Goal: Register for event/course

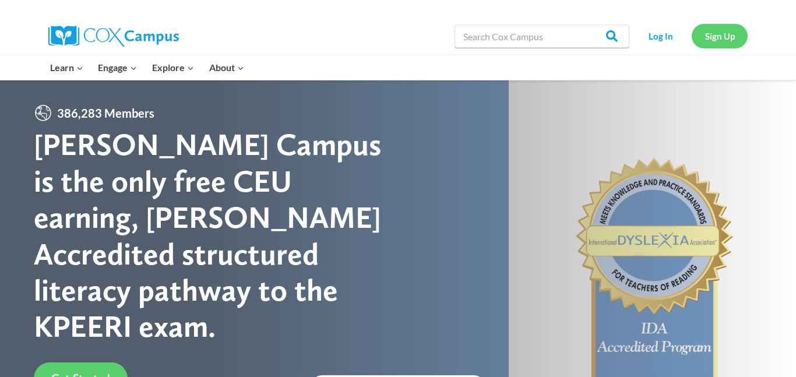
click at [736, 43] on link "Sign Up" at bounding box center [720, 36] width 56 height 24
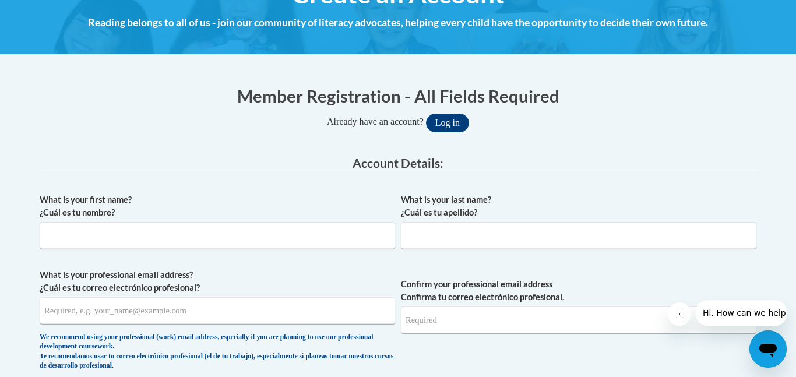
scroll to position [191, 0]
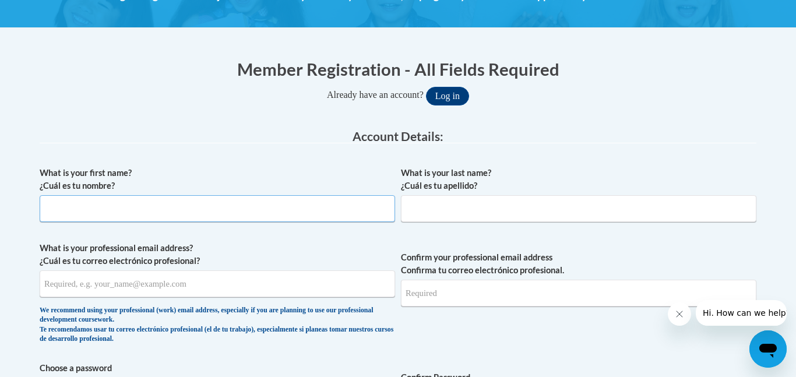
click at [219, 201] on input "What is your first name? ¿Cuál es tu nombre?" at bounding box center [217, 208] width 355 height 27
type input "Nowshin Ahmed"
click at [431, 212] on input "What is your last name? ¿Cuál es tu apellido?" at bounding box center [578, 208] width 355 height 27
type input "Mojumder"
click at [241, 294] on input "What is your professional email address? ¿Cuál es tu correo electrónico profesi…" at bounding box center [217, 283] width 355 height 27
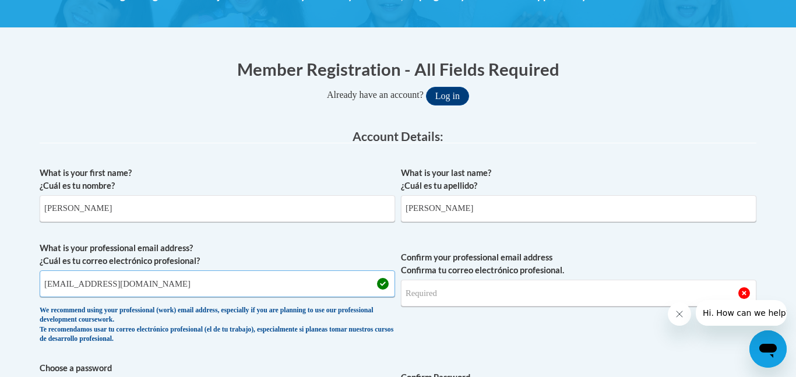
type input "nowshinsharif@gmail.com"
click at [450, 294] on input "Confirm your professional email address Confirma tu correo electrónico profesio…" at bounding box center [578, 293] width 355 height 27
type input "n"
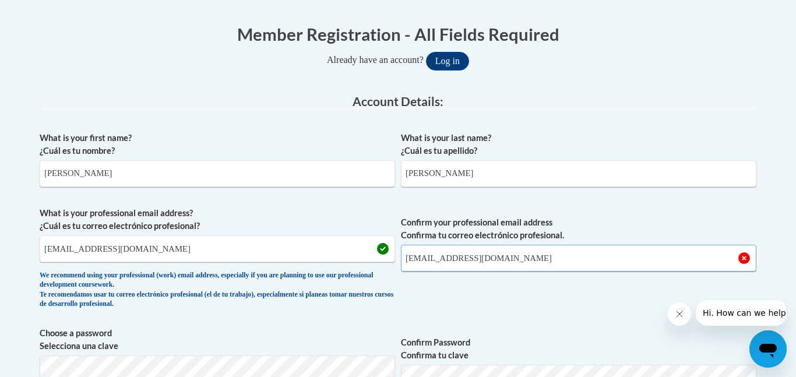
scroll to position [226, 0]
type input "nowshinsharif@gmail.com"
click at [429, 288] on span "Confirm your professional email address Confirma tu correo electrónico profesio…" at bounding box center [578, 261] width 355 height 108
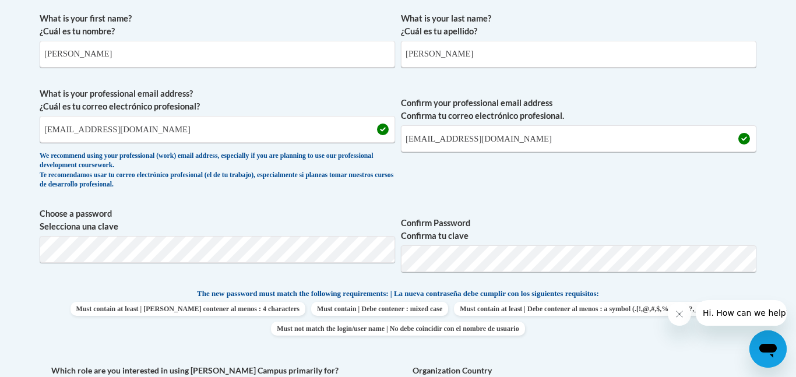
scroll to position [347, 0]
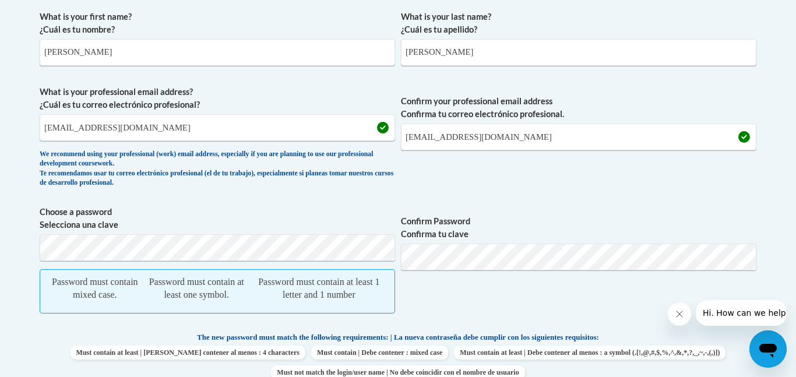
click at [450, 301] on span "Confirm Password Confirma tu clave" at bounding box center [578, 266] width 355 height 120
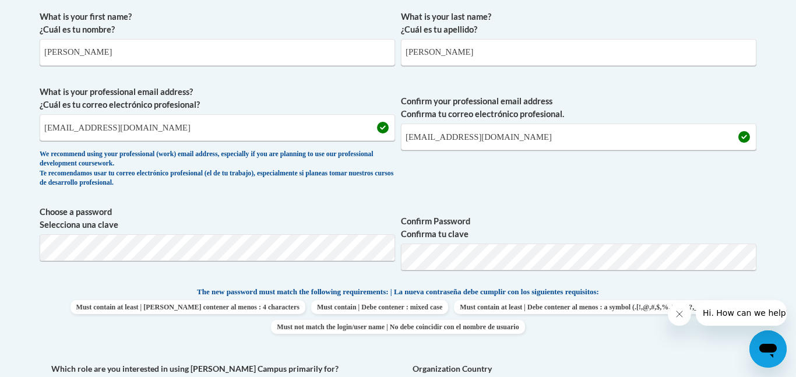
click at [513, 288] on span "The new password must match the following requirements: | La nueva contraseña d…" at bounding box center [398, 292] width 402 height 10
click at [496, 284] on div "What is your first name? ¿Cuál es tu nombre? Nowshin Ahmed What is your last na…" at bounding box center [398, 270] width 717 height 531
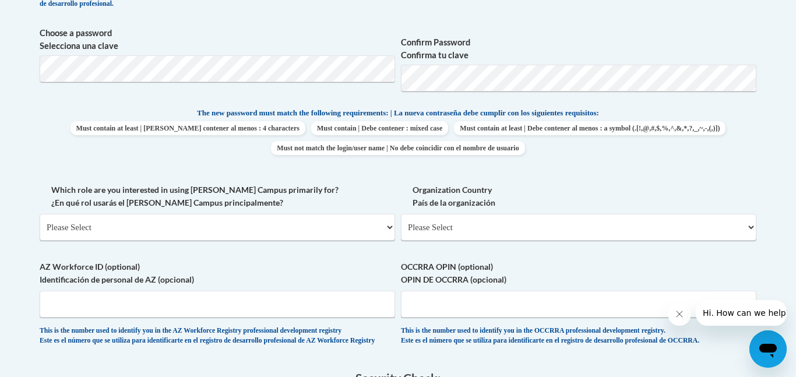
scroll to position [532, 0]
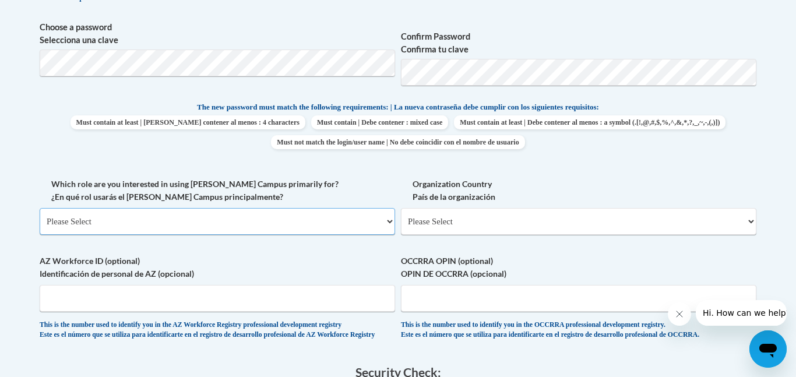
click at [280, 218] on select "Please Select College/University | Colegio/Universidad Community/Nonprofit Part…" at bounding box center [217, 221] width 355 height 27
select select "fbf2d438-af2f-41f8-98f1-81c410e29de3"
click at [40, 208] on select "Please Select College/University | Colegio/Universidad Community/Nonprofit Part…" at bounding box center [217, 221] width 355 height 27
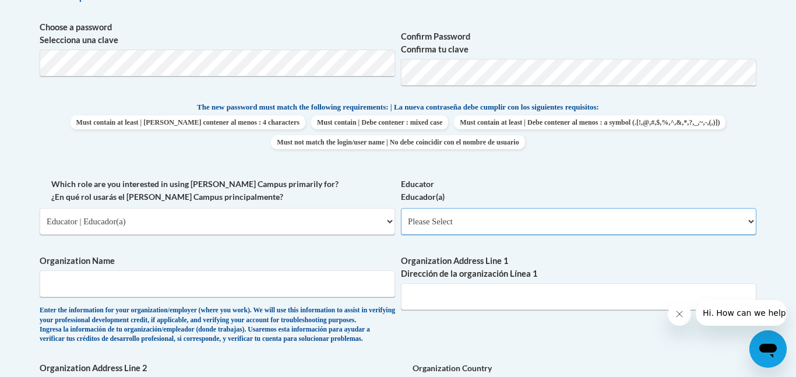
click at [432, 212] on select "Please Select Early Learning/Daycare Teacher/Family Home Care Provider | Maestr…" at bounding box center [578, 221] width 355 height 27
select select "5e2af403-4f2c-4e49-a02f-103e55d7b75b"
click at [401, 208] on select "Please Select Early Learning/Daycare Teacher/Family Home Care Provider | Maestr…" at bounding box center [578, 221] width 355 height 27
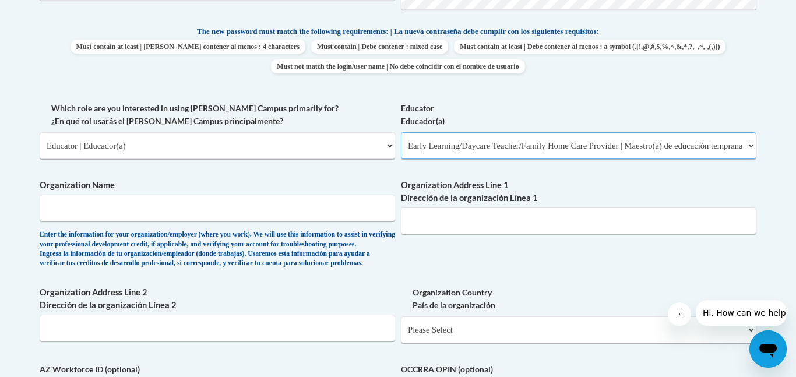
scroll to position [608, 0]
click at [261, 205] on input "Organization Name" at bounding box center [217, 207] width 355 height 27
type input "Kids R Kids"
click at [418, 214] on input "Organization Address Line 1 Dirección de la organización Línea 1" at bounding box center [578, 220] width 355 height 27
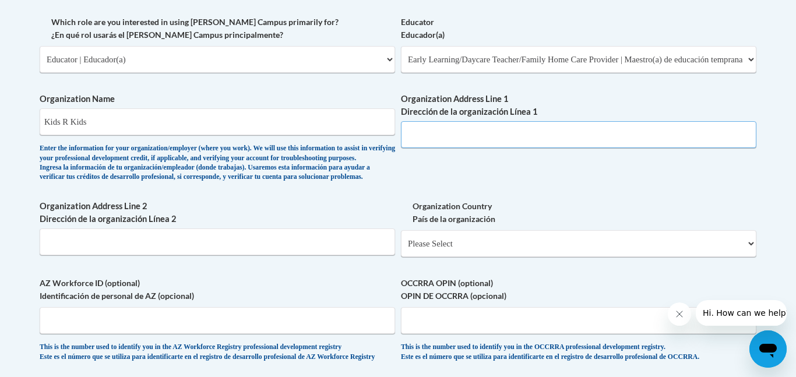
scroll to position [698, 0]
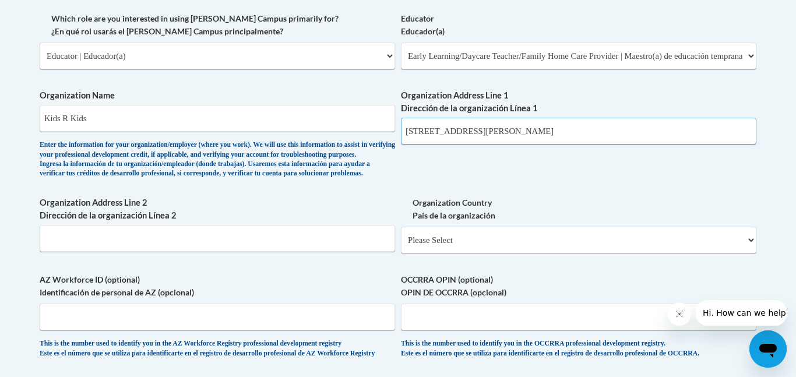
type input "1850 Atkinson Road, Lawrenceville, GA, 30043"
click at [477, 191] on div "What is your first name? ¿Cuál es tu nombre? Nowshin Ahmed What is your last na…" at bounding box center [398, 12] width 717 height 716
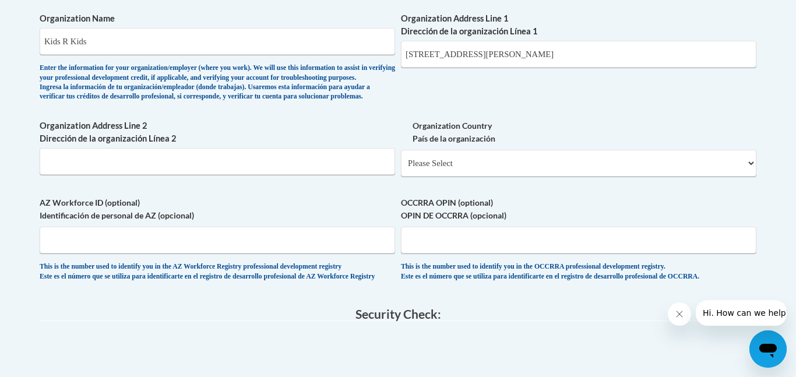
scroll to position [785, 0]
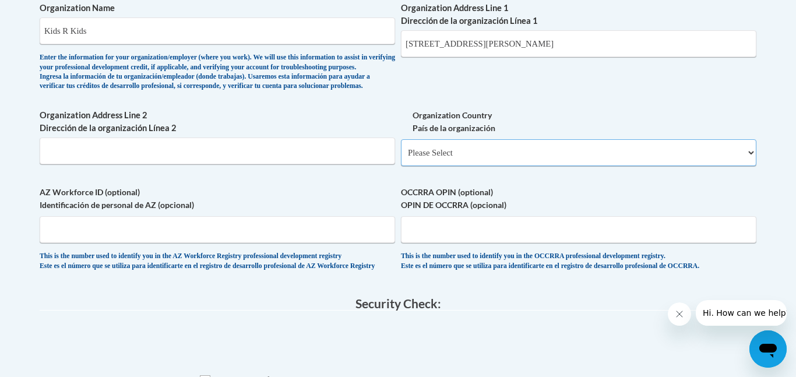
click at [467, 166] on select "Please Select United States | Estados Unidos Outside of the United States | Fue…" at bounding box center [578, 152] width 355 height 27
select select "ad49bcad-a171-4b2e-b99c-48b446064914"
click at [401, 158] on select "Please Select United States | Estados Unidos Outside of the United States | Fue…" at bounding box center [578, 152] width 355 height 27
select select
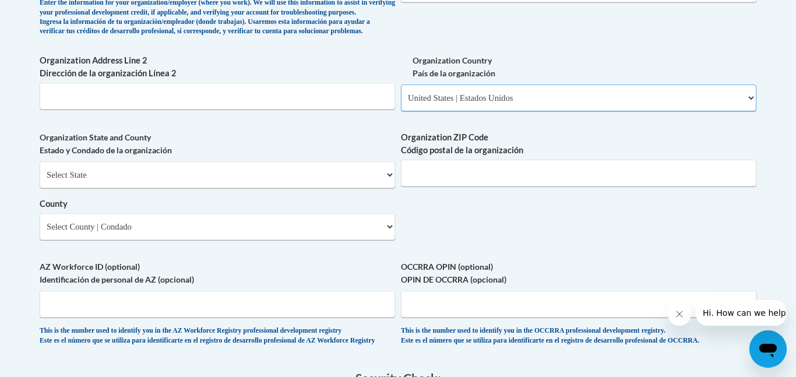
scroll to position [840, 0]
click at [287, 188] on select "Select State Alabama Alaska Arizona Arkansas California Colorado Connecticut De…" at bounding box center [217, 174] width 355 height 27
select select "Georgia"
click at [40, 180] on select "Select State Alabama Alaska Arizona Arkansas California Colorado Connecticut De…" at bounding box center [217, 174] width 355 height 27
click at [432, 186] on input "Organization ZIP Code Código postal de la organización" at bounding box center [578, 172] width 355 height 27
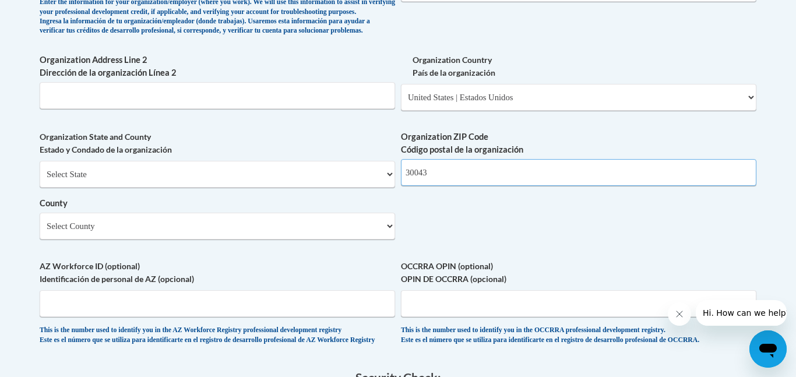
type input "30043"
click at [143, 240] on select "Select County Appling Atkinson Bacon Baker Baldwin Banks Barrow Bartow Ben Hill…" at bounding box center [217, 226] width 355 height 27
select select "Gwinnett"
click at [40, 232] on select "Select County Appling Atkinson Bacon Baker Baldwin Banks Barrow Bartow Ben Hill…" at bounding box center [217, 226] width 355 height 27
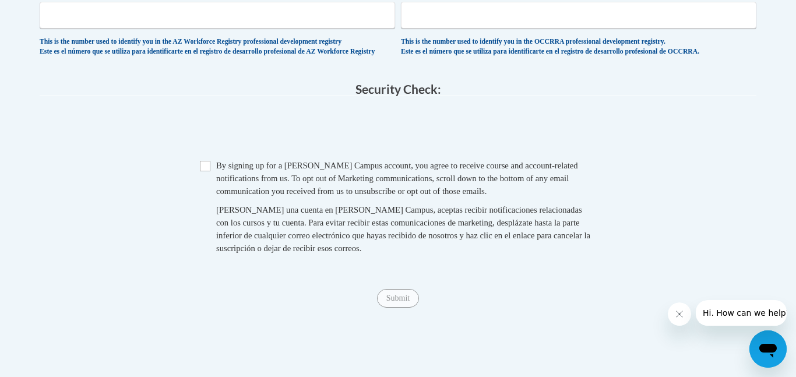
scroll to position [1137, 0]
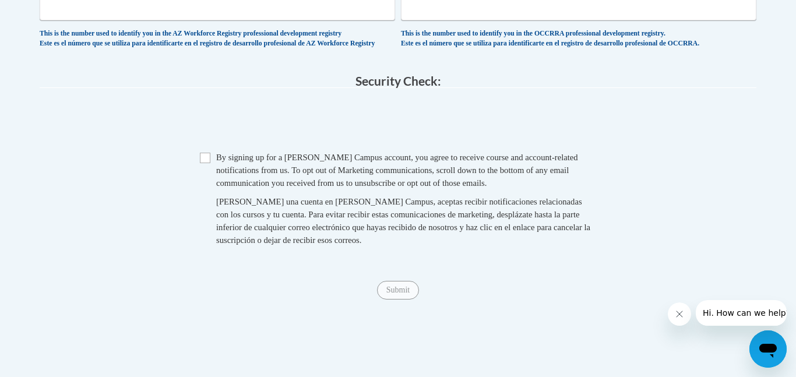
click at [206, 192] on span "Checkbox By signing up for a Cox Campus account, you agree to receive course an…" at bounding box center [398, 204] width 396 height 107
click at [205, 163] on input "Checkbox" at bounding box center [205, 158] width 10 height 10
checkbox input "true"
click at [407, 300] on input "Submit" at bounding box center [398, 290] width 42 height 19
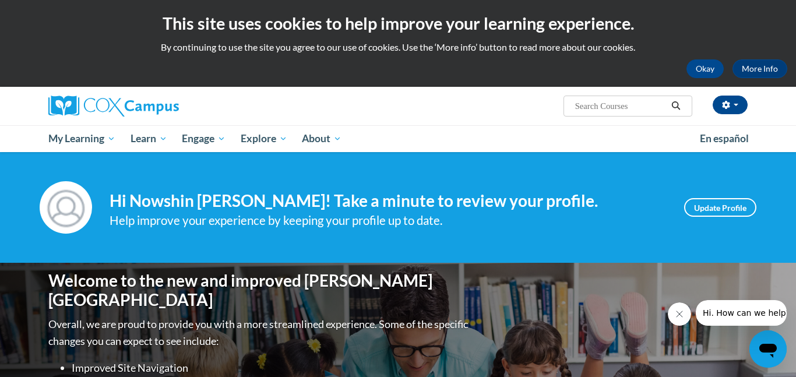
click at [584, 110] on input "Search..." at bounding box center [620, 106] width 93 height 14
type input "L"
type input "Early Literacy"
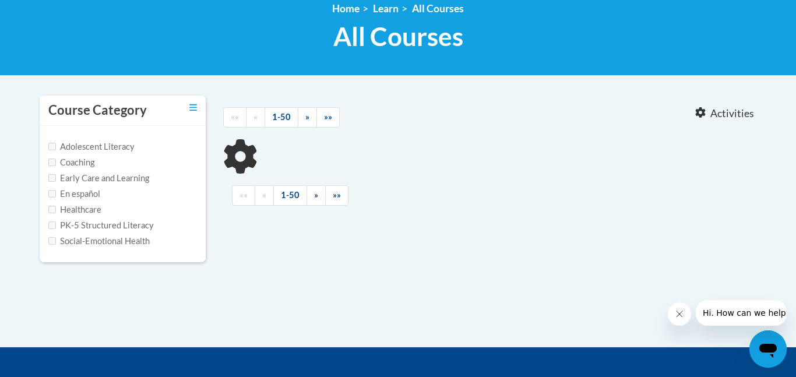
scroll to position [164, 0]
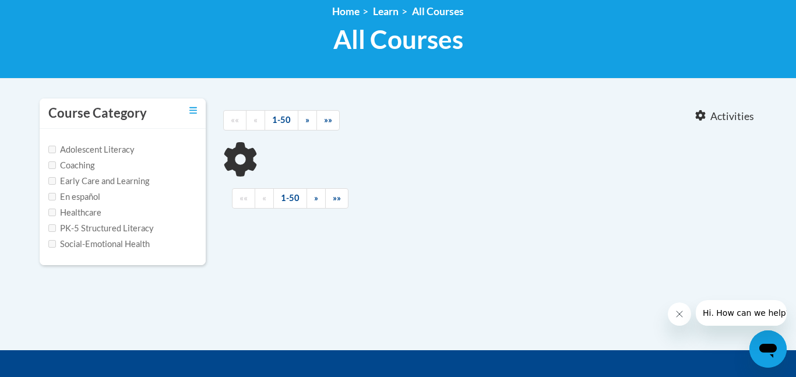
type input "Early Literacy"
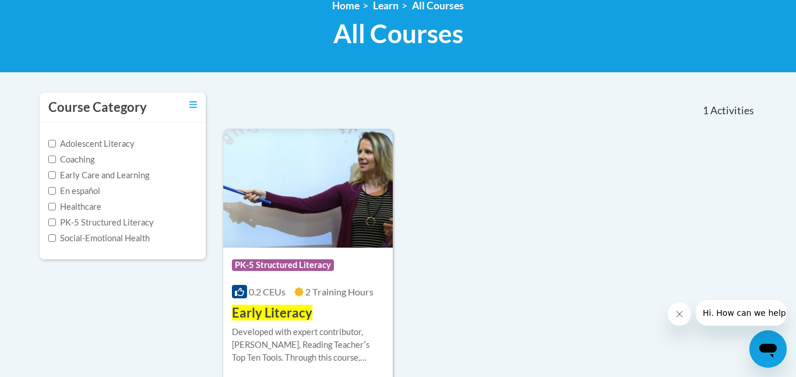
scroll to position [168, 0]
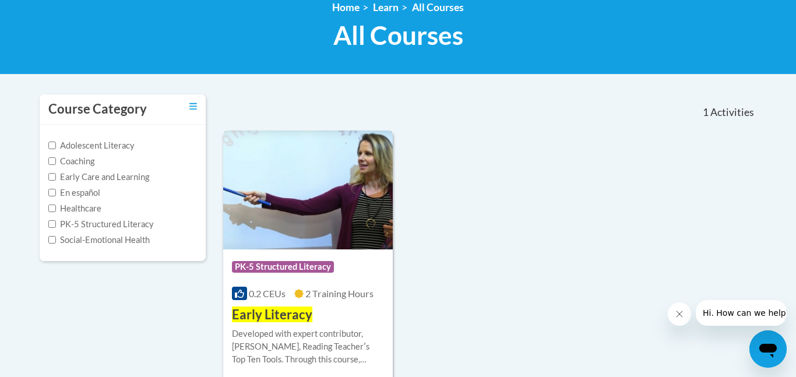
click at [344, 298] on span "2 Training Hours" at bounding box center [339, 293] width 68 height 11
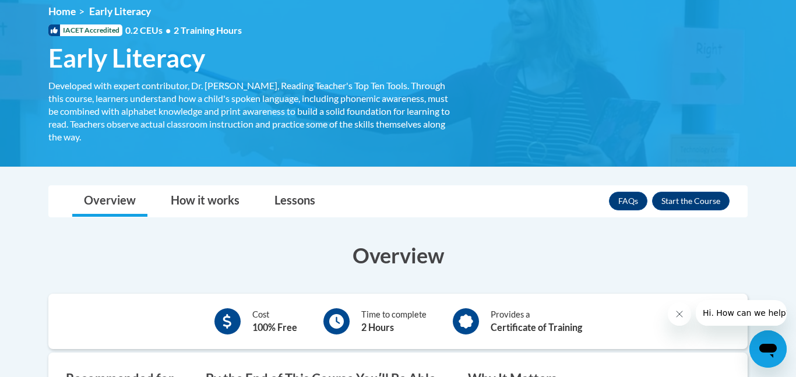
scroll to position [166, 0]
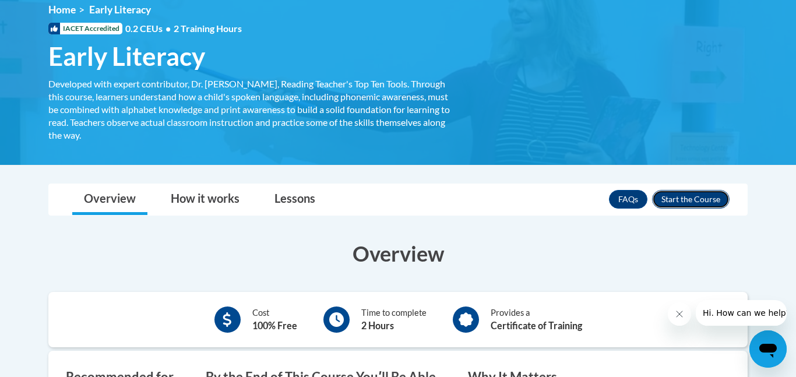
click at [721, 202] on button "Enroll" at bounding box center [691, 199] width 78 height 19
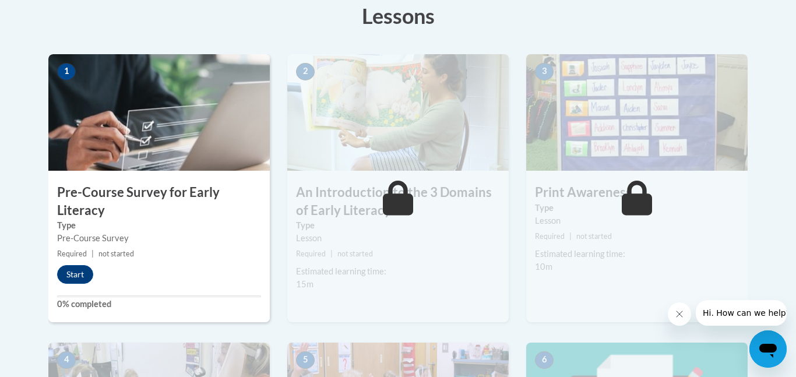
scroll to position [334, 0]
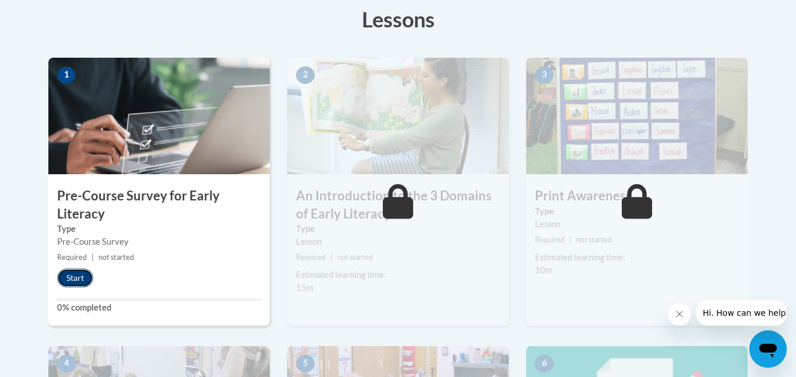
click at [68, 278] on button "Start" at bounding box center [75, 278] width 36 height 19
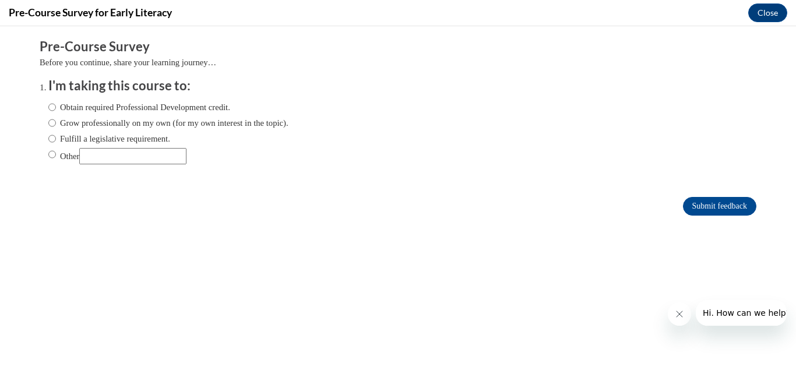
scroll to position [0, 0]
click at [142, 109] on label "Obtain required Professional Development credit." at bounding box center [139, 107] width 182 height 13
click at [56, 109] on input "Obtain required Professional Development credit." at bounding box center [52, 107] width 8 height 13
radio input "true"
click at [728, 201] on input "Submit feedback" at bounding box center [719, 206] width 73 height 19
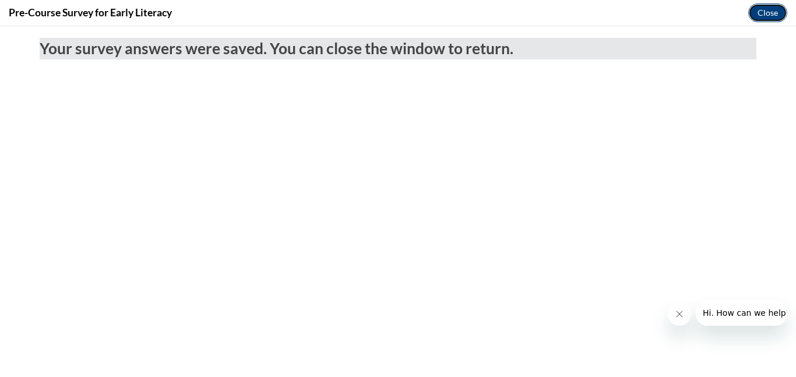
click at [763, 13] on button "Close" at bounding box center [767, 12] width 39 height 19
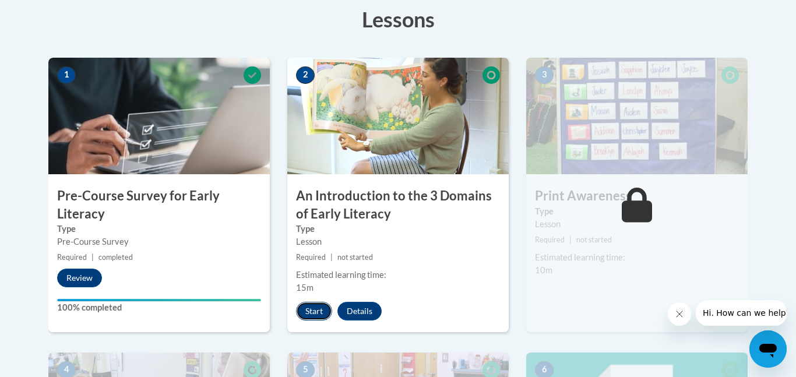
click at [322, 313] on button "Start" at bounding box center [314, 311] width 36 height 19
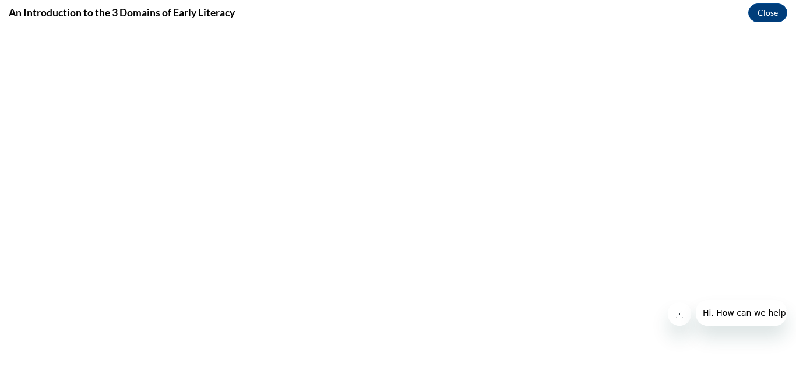
click at [678, 310] on icon "Close message from company" at bounding box center [679, 313] width 9 height 9
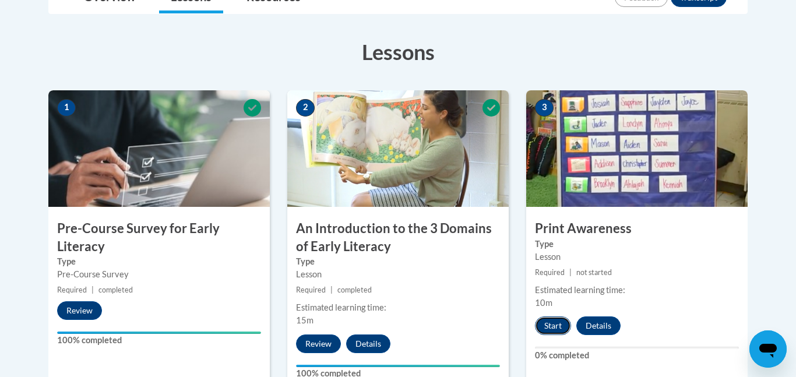
click at [547, 332] on button "Start" at bounding box center [553, 325] width 36 height 19
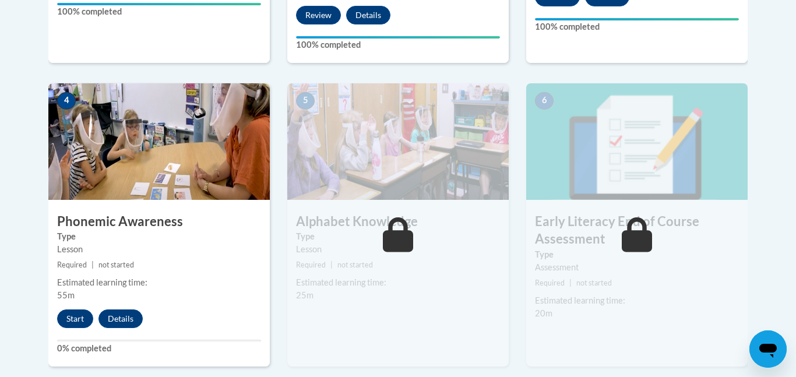
scroll to position [638, 0]
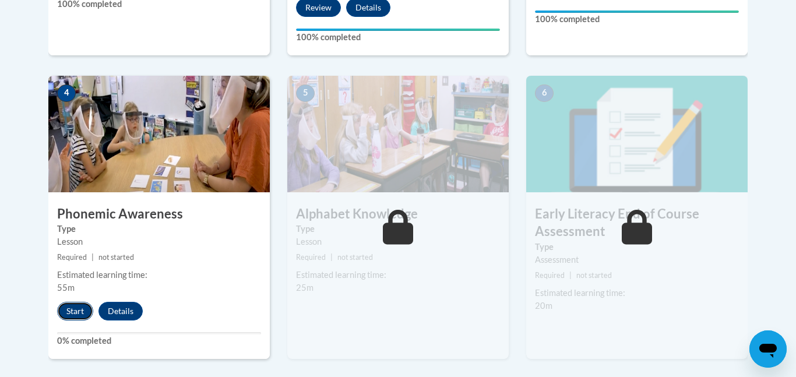
click at [80, 317] on button "Start" at bounding box center [75, 311] width 36 height 19
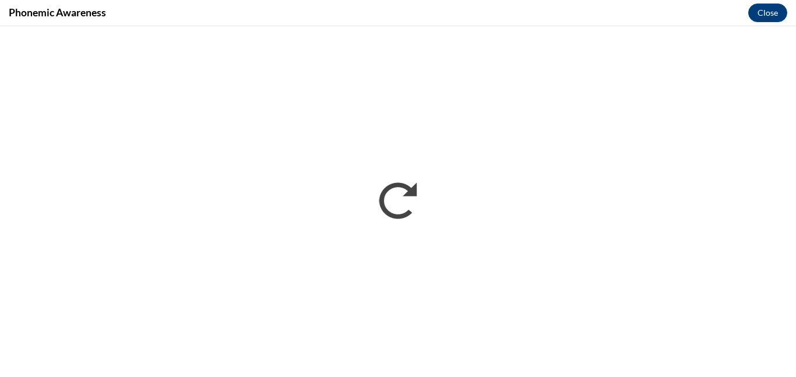
scroll to position [0, 0]
